Goal: Task Accomplishment & Management: Manage account settings

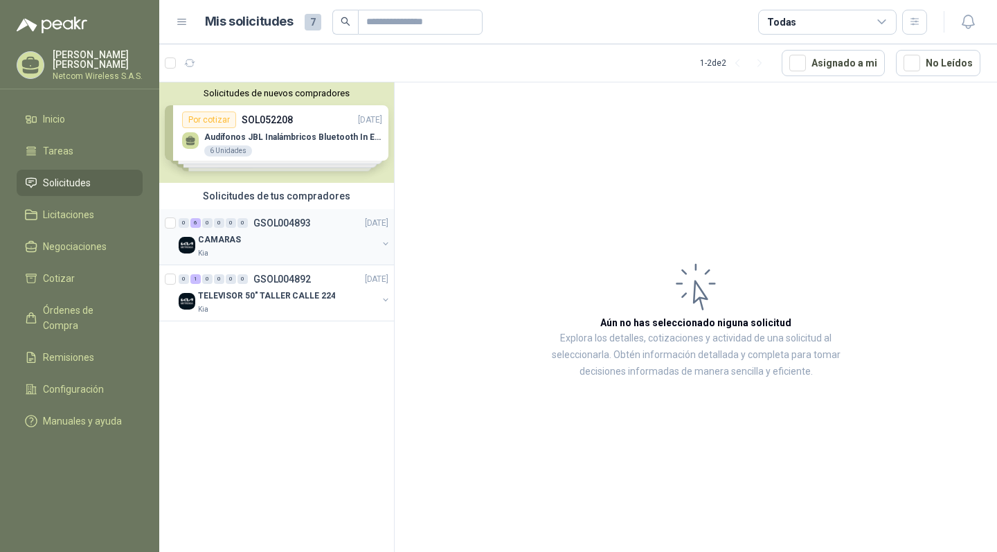
click at [335, 252] on div "Kia" at bounding box center [287, 253] width 179 height 11
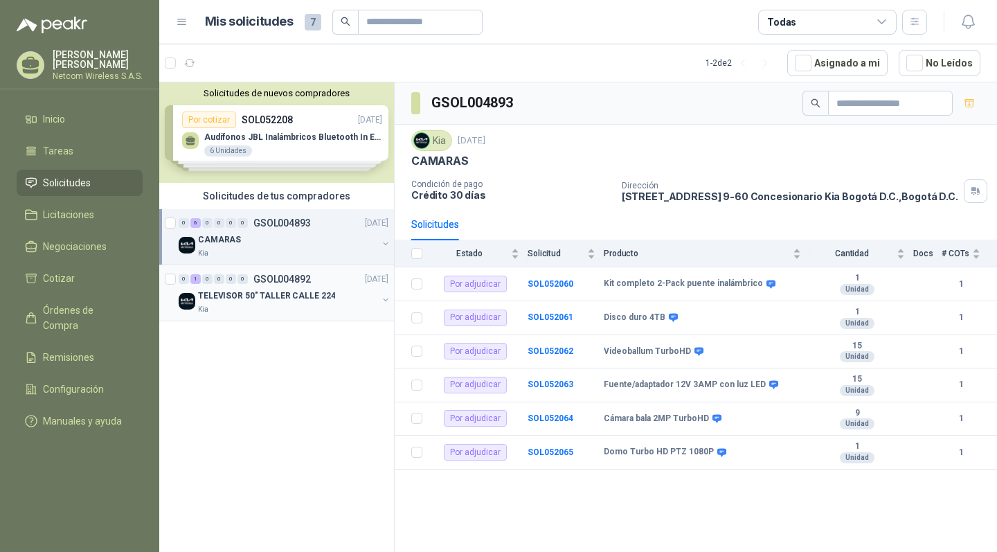
click at [342, 292] on div "TELEVISOR 50" TALLER CALLE 224" at bounding box center [287, 295] width 179 height 17
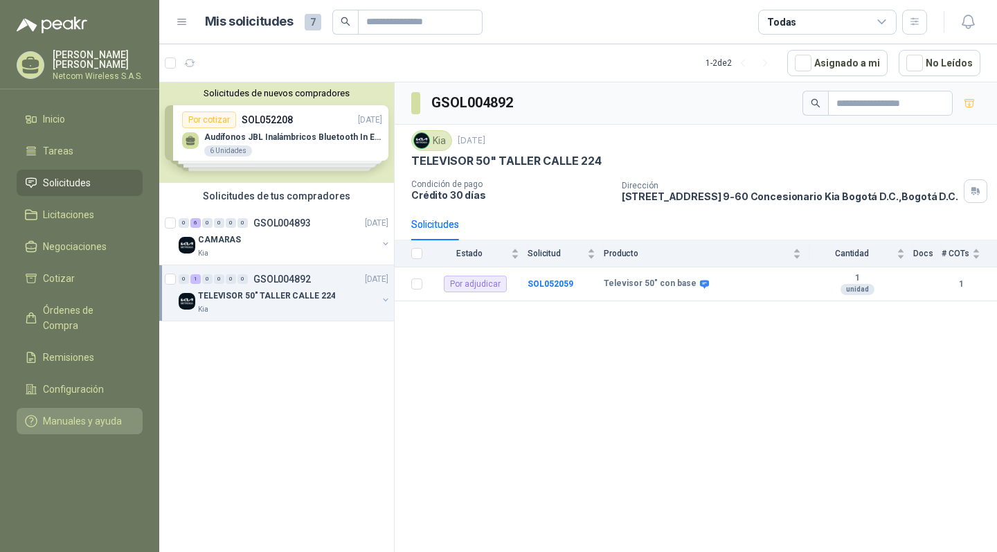
click at [92, 414] on span "Manuales y ayuda" at bounding box center [82, 421] width 79 height 15
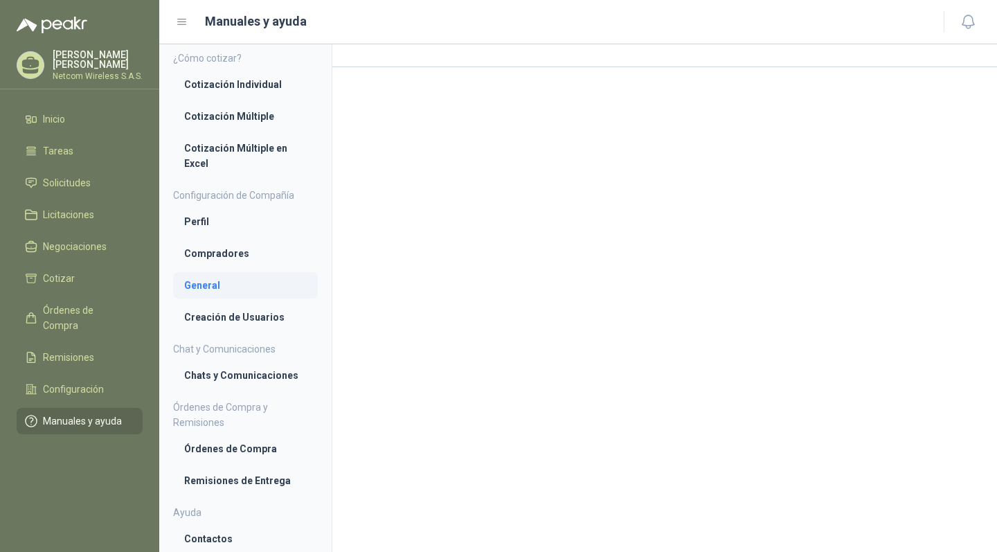
scroll to position [5, 0]
click at [114, 190] on li "Solicitudes" at bounding box center [79, 182] width 109 height 15
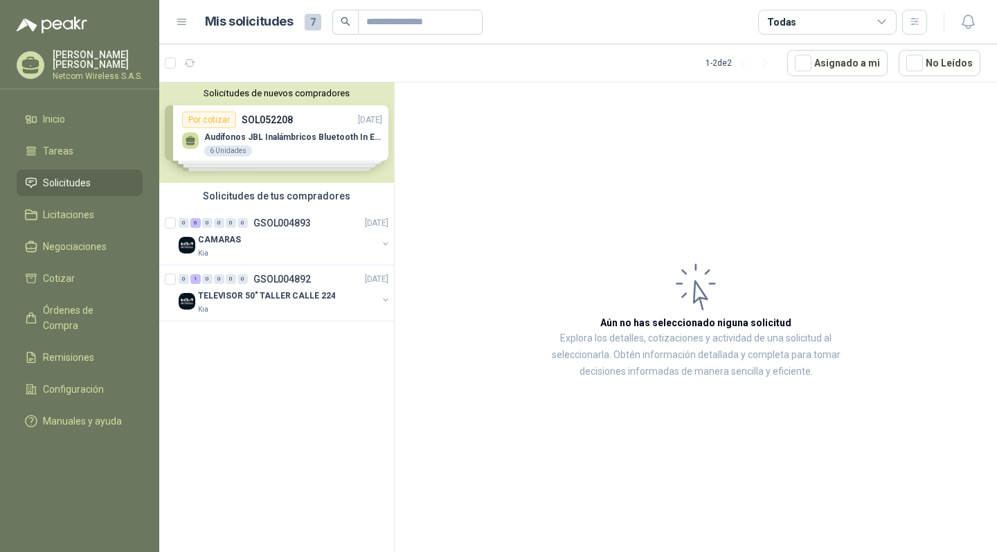
click at [332, 126] on div "Solicitudes de nuevos compradores Por cotizar SOL052208 [DATE] Audífonos JBL In…" at bounding box center [276, 132] width 235 height 100
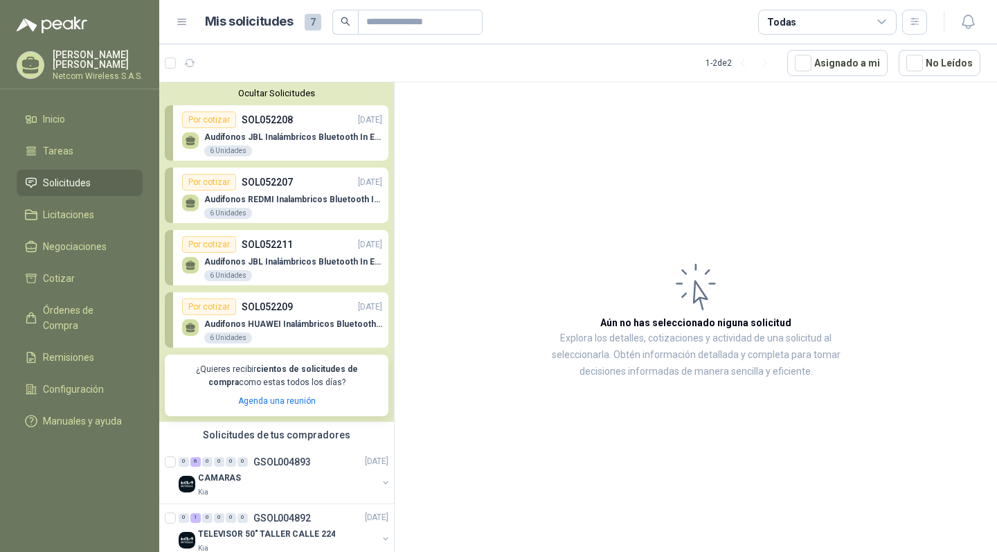
click at [328, 242] on div "Por cotizar SOL052211 [DATE]" at bounding box center [282, 244] width 200 height 17
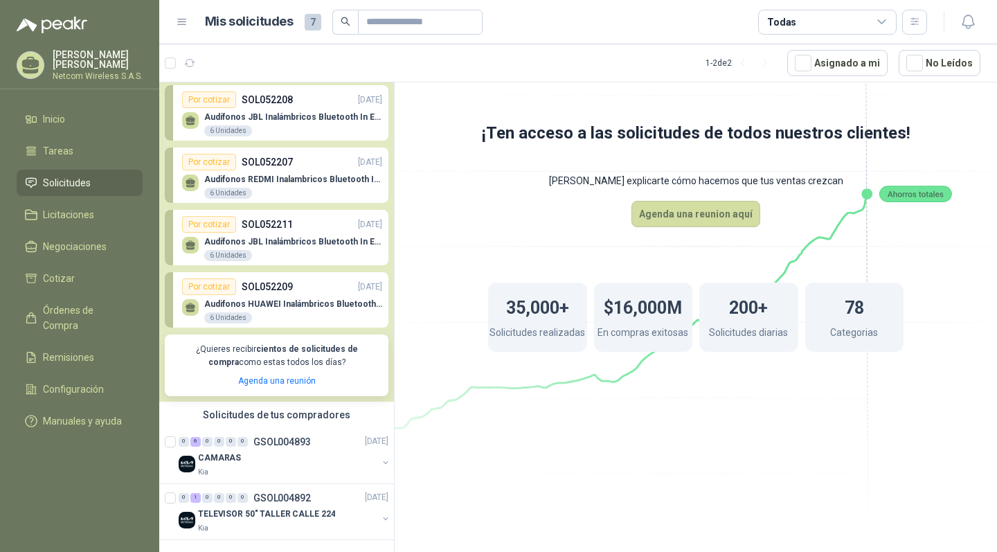
scroll to position [19, 0]
click at [305, 524] on div "Kia" at bounding box center [287, 529] width 179 height 11
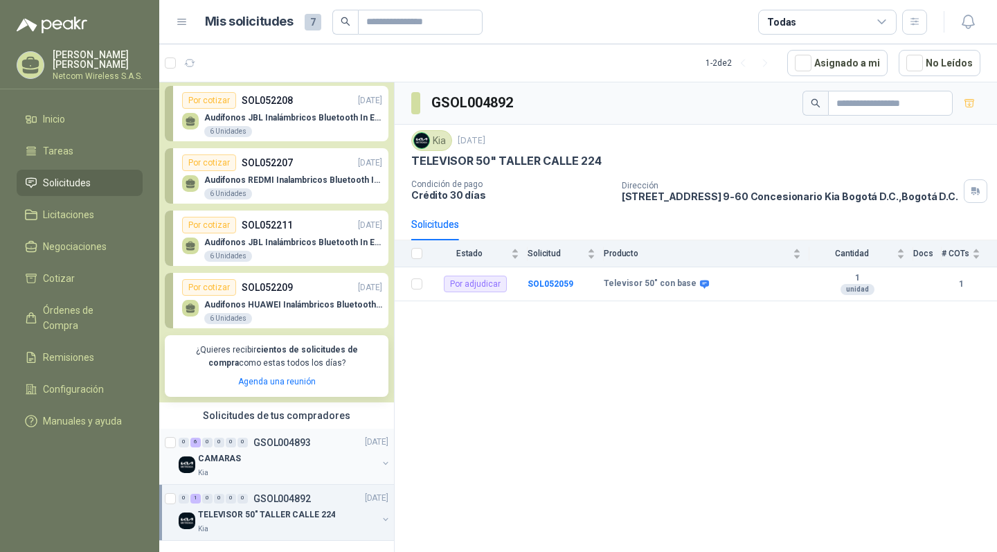
click at [323, 471] on div "Kia" at bounding box center [287, 473] width 179 height 11
